Goal: Task Accomplishment & Management: Use online tool/utility

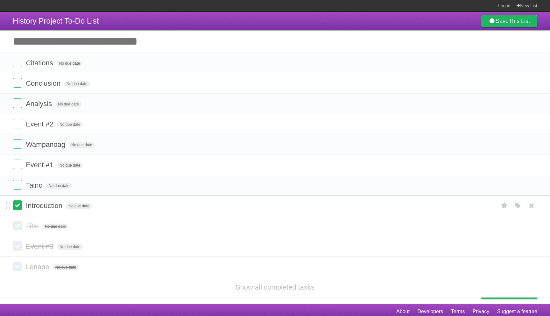
click at [17, 206] on label at bounding box center [18, 205] width 10 height 10
click at [18, 189] on label at bounding box center [18, 185] width 10 height 10
click at [20, 166] on label at bounding box center [18, 165] width 10 height 10
click at [19, 210] on label at bounding box center [18, 205] width 10 height 10
click at [18, 188] on label at bounding box center [18, 185] width 10 height 10
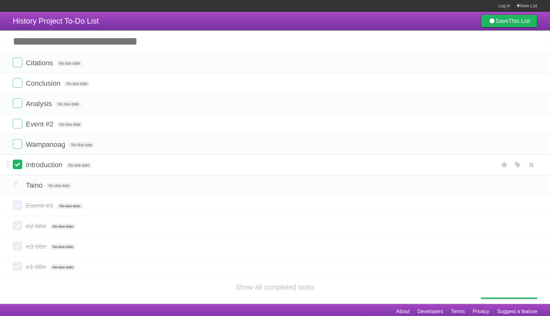
click at [18, 168] on label at bounding box center [18, 165] width 10 height 10
click at [19, 149] on label at bounding box center [18, 144] width 10 height 10
